Goal: Task Accomplishment & Management: Manage account settings

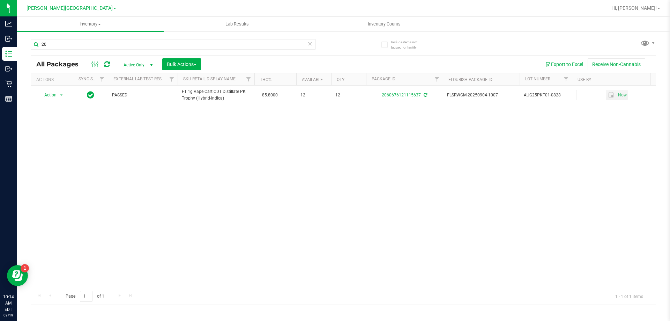
type input "2"
type input "4047803325178358"
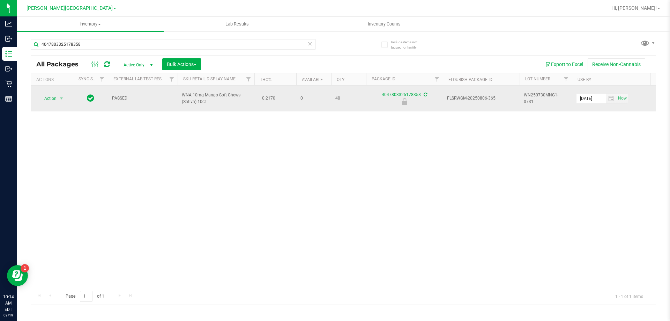
click at [50, 96] on span "Action" at bounding box center [47, 98] width 19 height 10
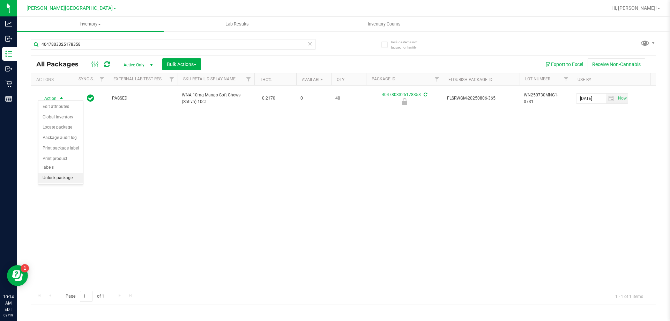
click at [58, 173] on li "Unlock package" at bounding box center [60, 178] width 45 height 10
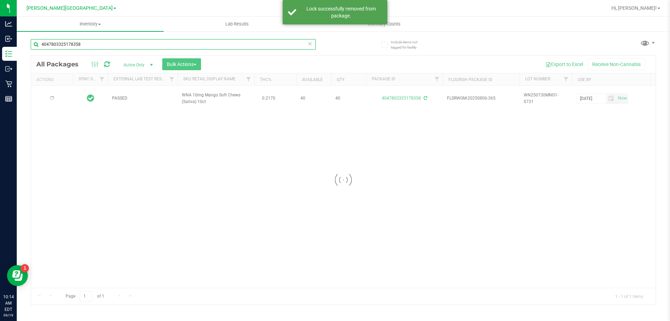
click at [103, 46] on input "4047803325178358" at bounding box center [173, 44] width 285 height 10
type input "4"
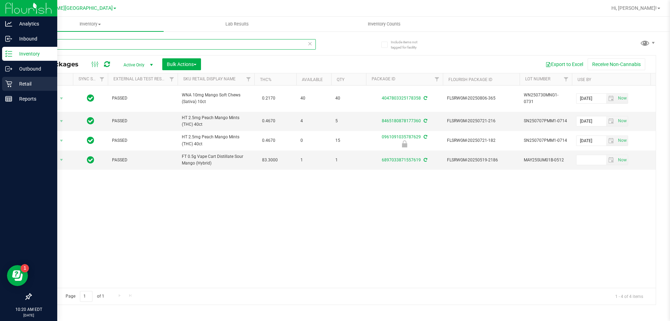
type input "mango"
click at [22, 80] on p "Retail" at bounding box center [33, 84] width 42 height 8
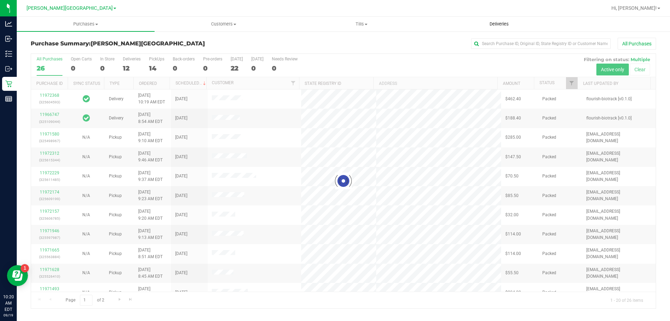
click at [494, 27] on span "Deliveries" at bounding box center [499, 24] width 38 height 6
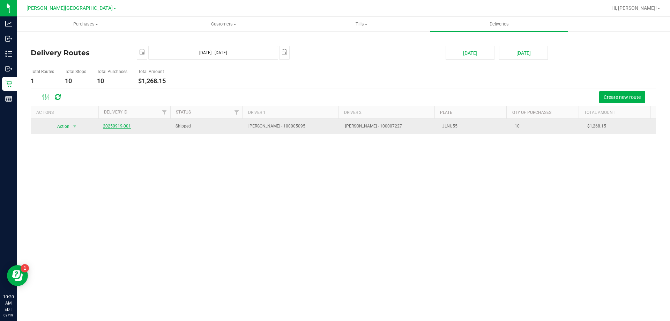
click at [120, 128] on link "20250919-001" at bounding box center [117, 125] width 28 height 5
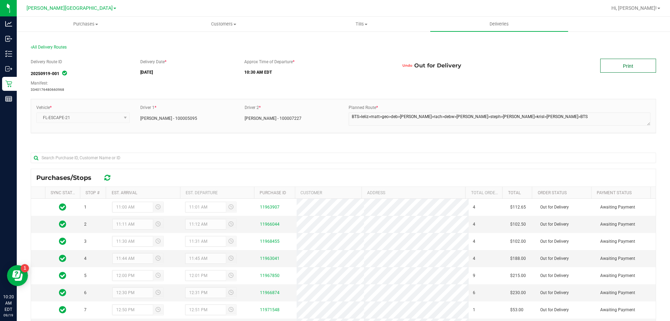
click at [622, 70] on link "Print" at bounding box center [628, 66] width 56 height 14
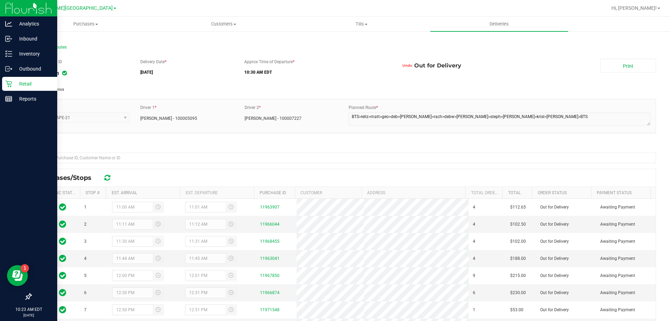
click at [7, 86] on icon at bounding box center [8, 83] width 7 height 7
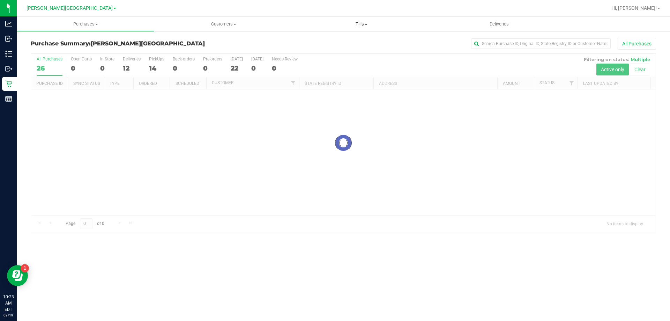
click at [356, 25] on span "Tills" at bounding box center [361, 24] width 137 height 6
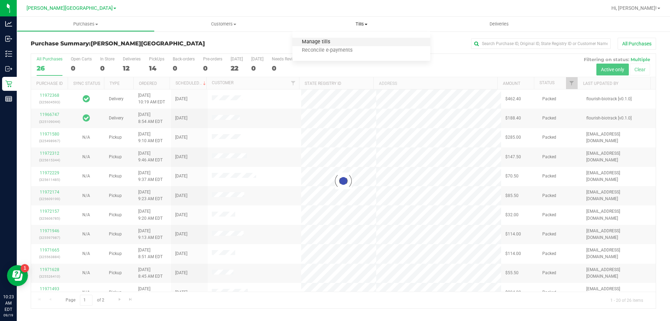
click at [319, 41] on span "Manage tills" at bounding box center [315, 42] width 47 height 6
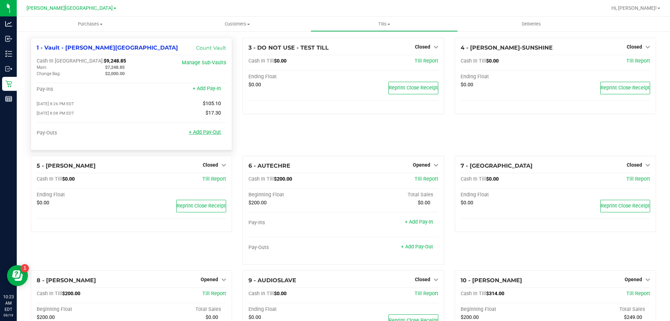
click at [202, 134] on link "+ Add Pay-Out" at bounding box center [205, 132] width 32 height 6
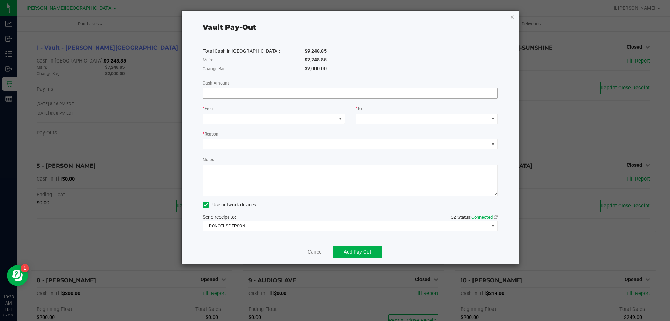
click at [228, 93] on input at bounding box center [350, 93] width 294 height 10
click at [225, 117] on span at bounding box center [269, 119] width 133 height 10
type input "$7,248.85"
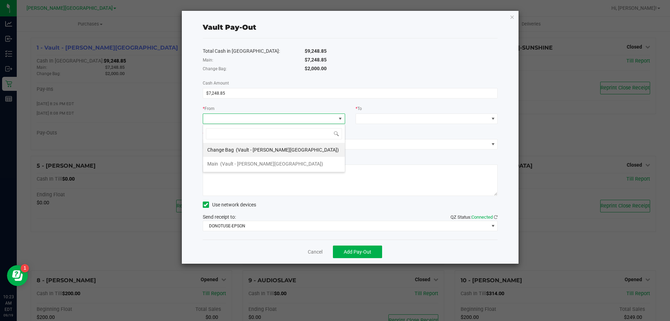
scroll to position [10, 142]
click at [214, 164] on span "Main" at bounding box center [212, 164] width 11 height 6
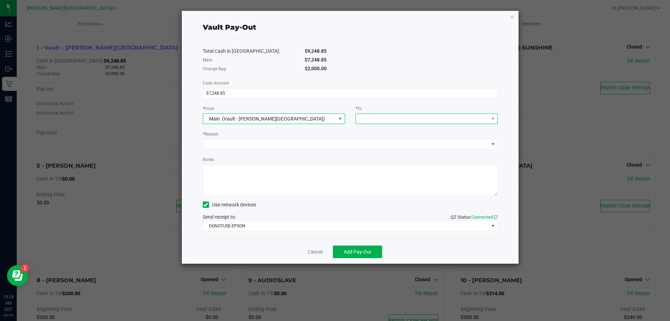
click at [383, 116] on span at bounding box center [422, 119] width 133 height 10
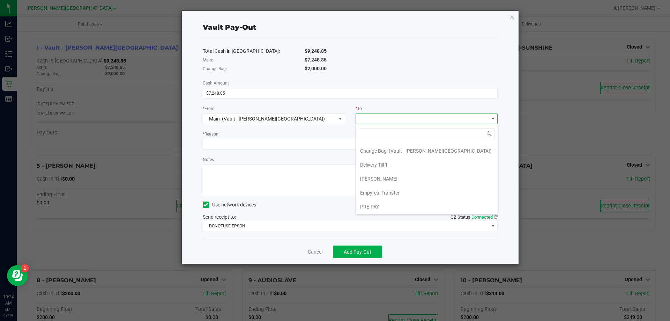
scroll to position [56, 0]
click at [389, 194] on span "Empyreal Transfer" at bounding box center [379, 192] width 39 height 6
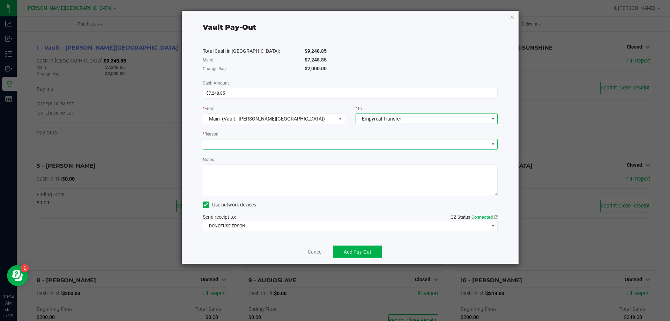
click at [221, 144] on span at bounding box center [346, 144] width 286 height 10
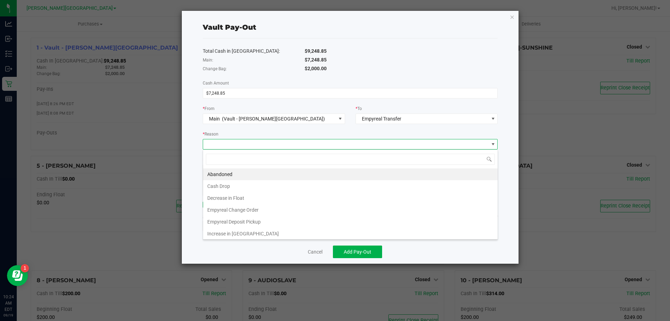
scroll to position [10, 295]
click at [230, 221] on li "Empyreal Deposit Pickup" at bounding box center [350, 222] width 294 height 12
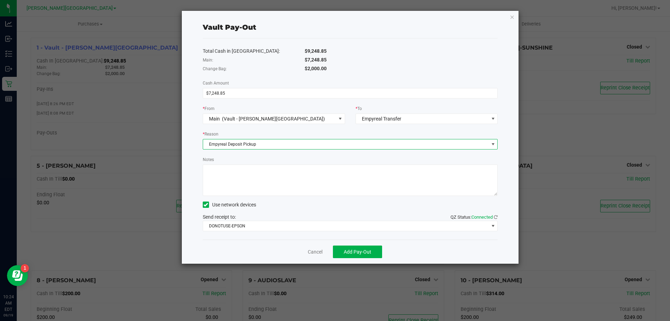
click at [222, 171] on textarea "Notes" at bounding box center [350, 179] width 295 height 31
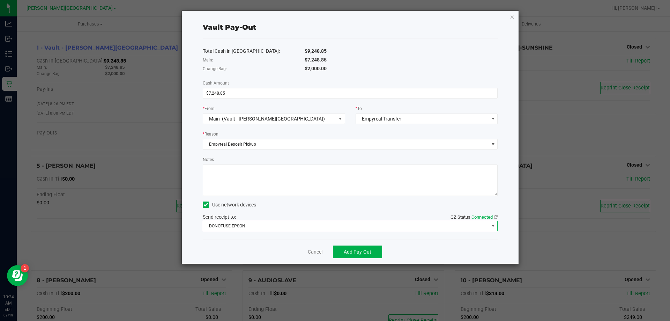
click at [248, 226] on span "DONOTUSE-EPSON" at bounding box center [346, 226] width 286 height 10
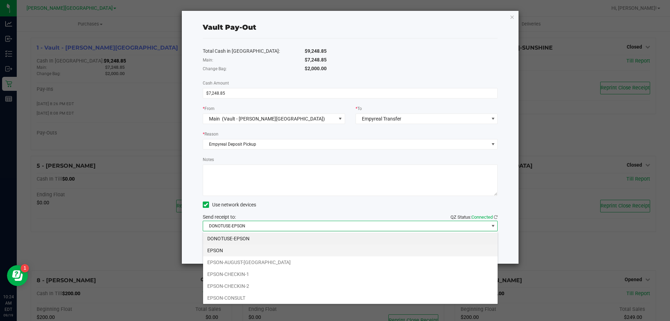
scroll to position [70, 0]
click at [251, 238] on li "EPSON-FILLPACK-1" at bounding box center [350, 240] width 294 height 12
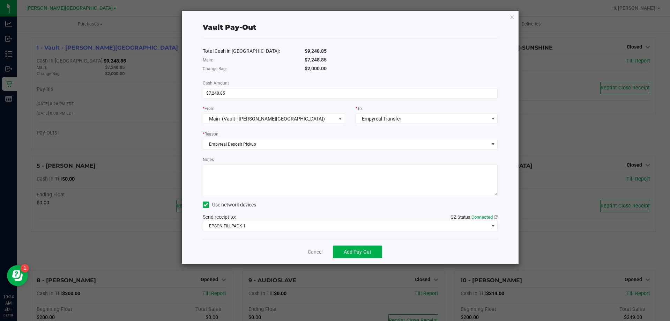
click at [235, 171] on textarea "Notes" at bounding box center [350, 179] width 295 height 31
type textarea "Empyreal Deposit 9.19.2025_7248.85"
click at [352, 252] on span "Add Pay-Out" at bounding box center [358, 252] width 28 height 6
click at [510, 16] on icon "button" at bounding box center [512, 17] width 5 height 8
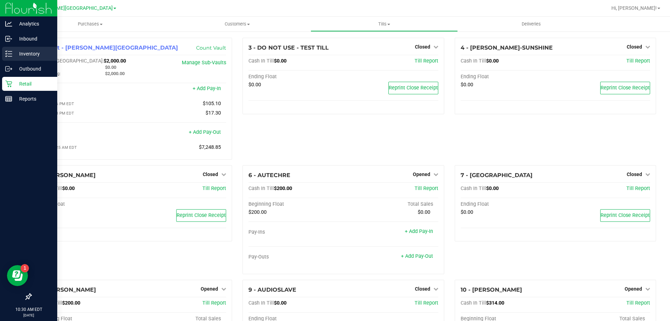
click at [5, 51] on icon at bounding box center [8, 53] width 7 height 7
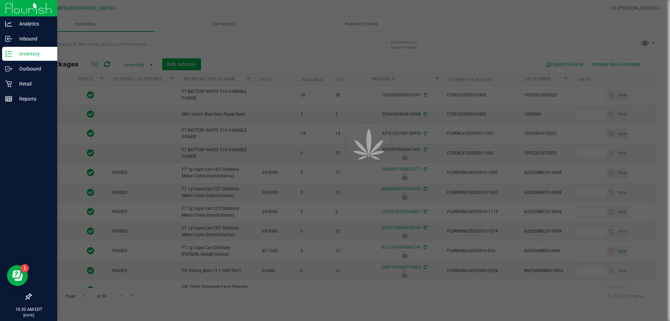
click at [82, 45] on div at bounding box center [335, 160] width 670 height 321
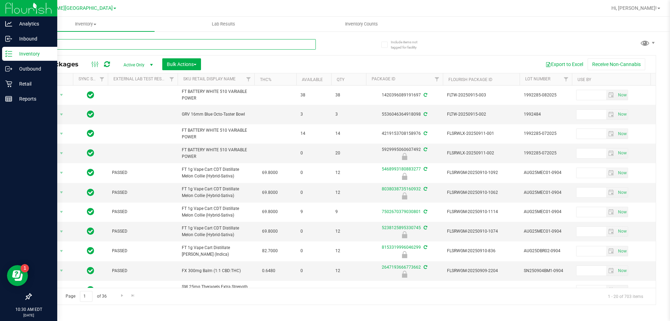
click at [79, 45] on input "text" at bounding box center [173, 44] width 285 height 10
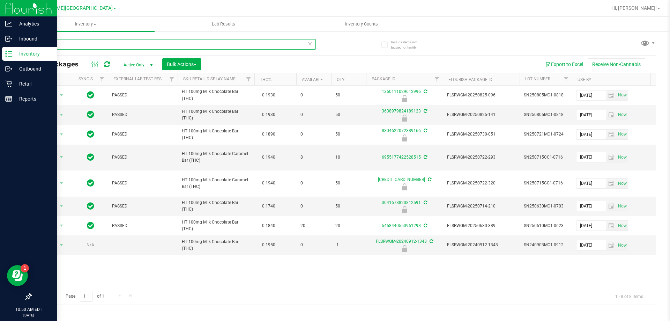
type input "m"
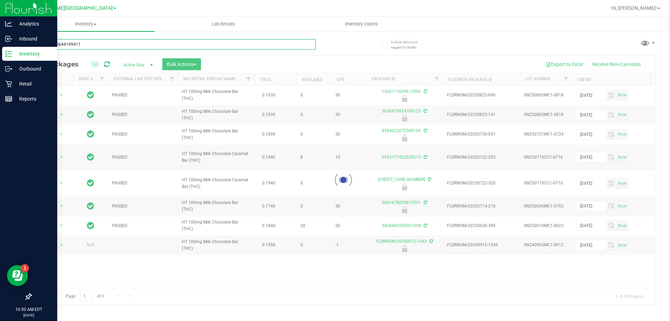
type input "9713310644199411"
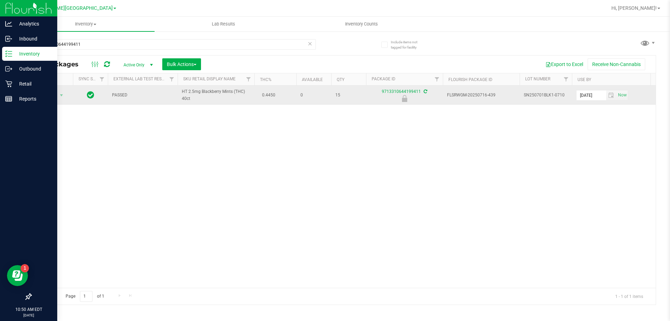
click at [52, 95] on span "Action" at bounding box center [47, 95] width 19 height 10
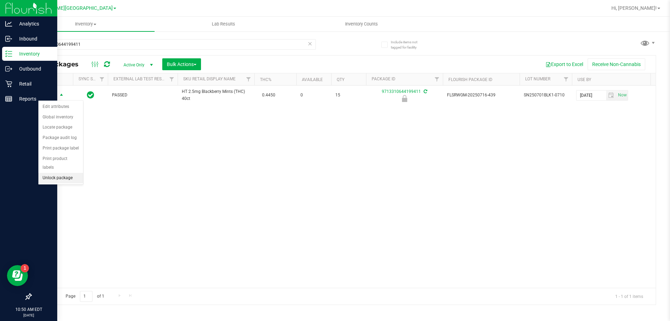
click at [56, 173] on li "Unlock package" at bounding box center [60, 178] width 45 height 10
